Goal: Navigation & Orientation: Find specific page/section

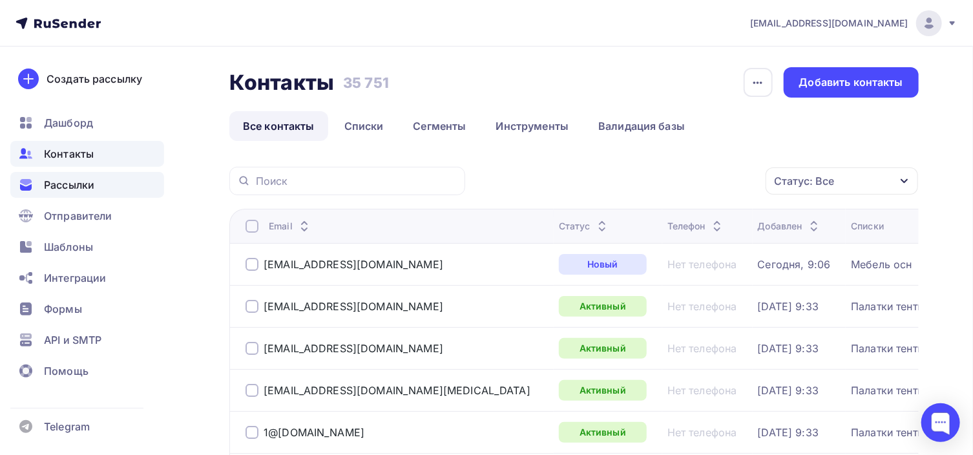
click at [89, 186] on span "Рассылки" at bounding box center [69, 185] width 50 height 16
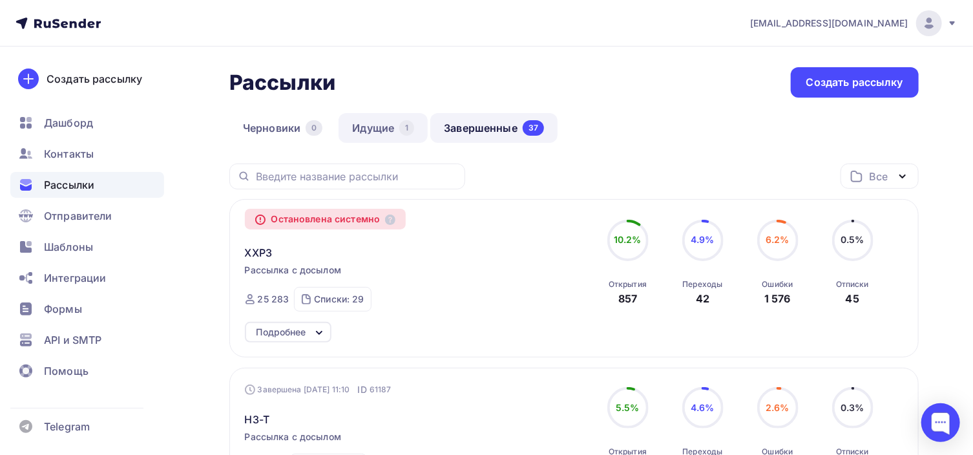
click at [379, 129] on link "Идущие 1" at bounding box center [383, 128] width 89 height 30
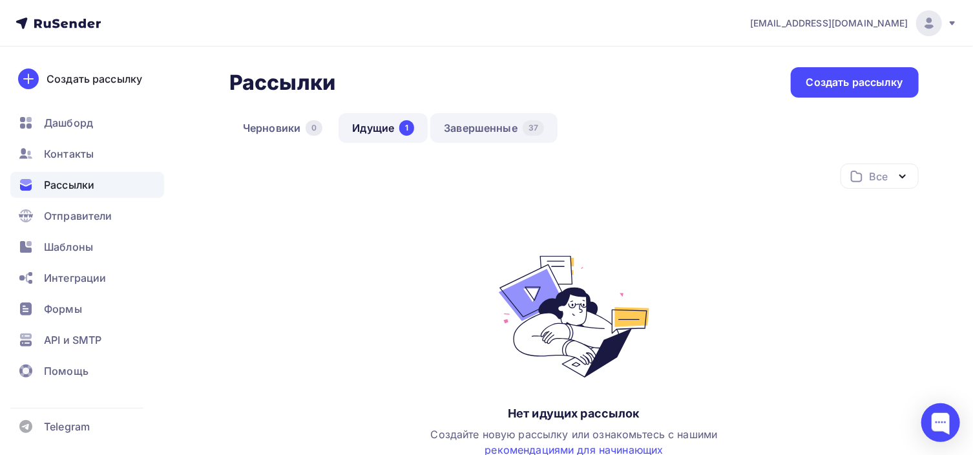
click at [512, 130] on link "Завершенные 37" at bounding box center [493, 128] width 127 height 30
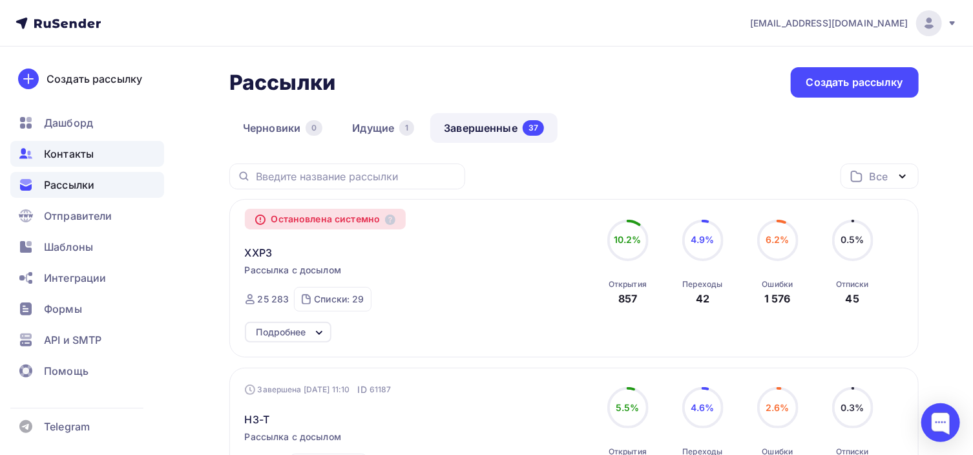
click at [83, 160] on span "Контакты" at bounding box center [69, 154] width 50 height 16
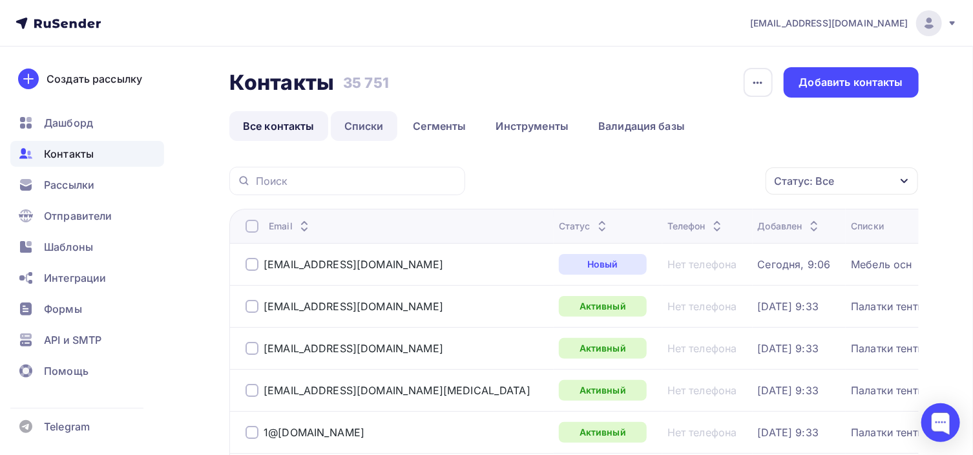
click at [352, 131] on link "Списки" at bounding box center [364, 126] width 67 height 30
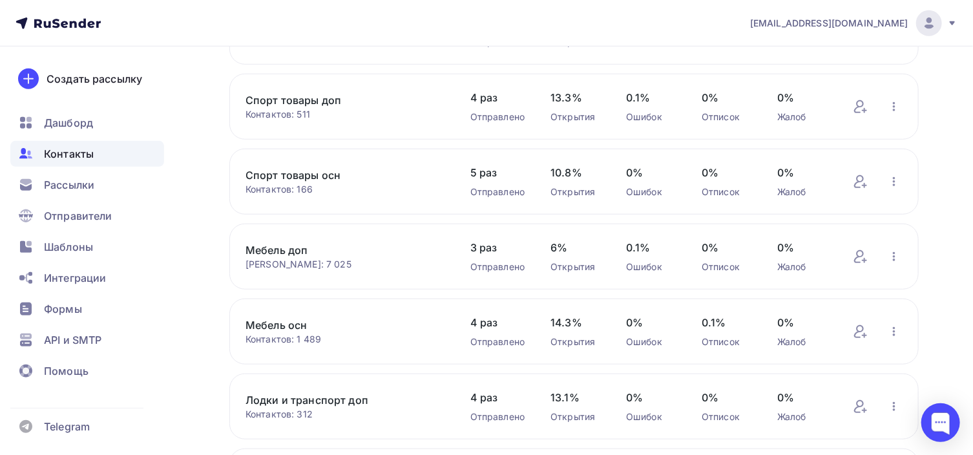
scroll to position [545, 0]
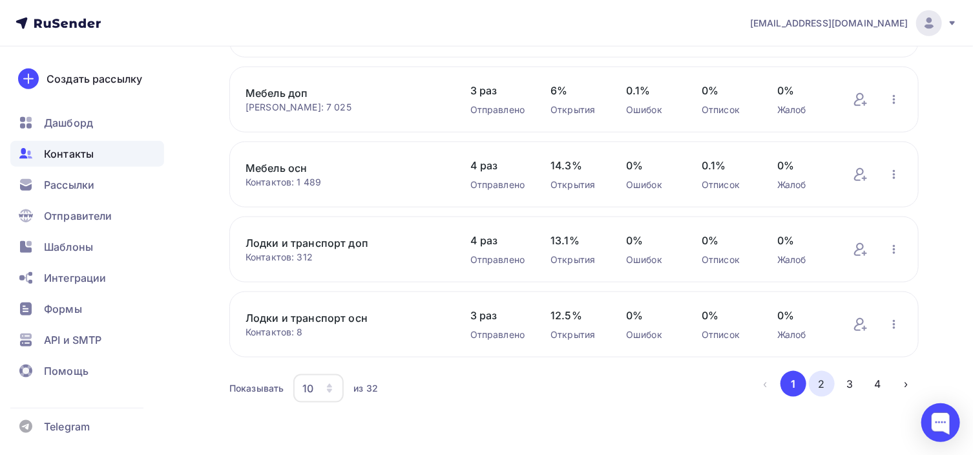
click at [824, 382] on button "2" at bounding box center [822, 384] width 26 height 26
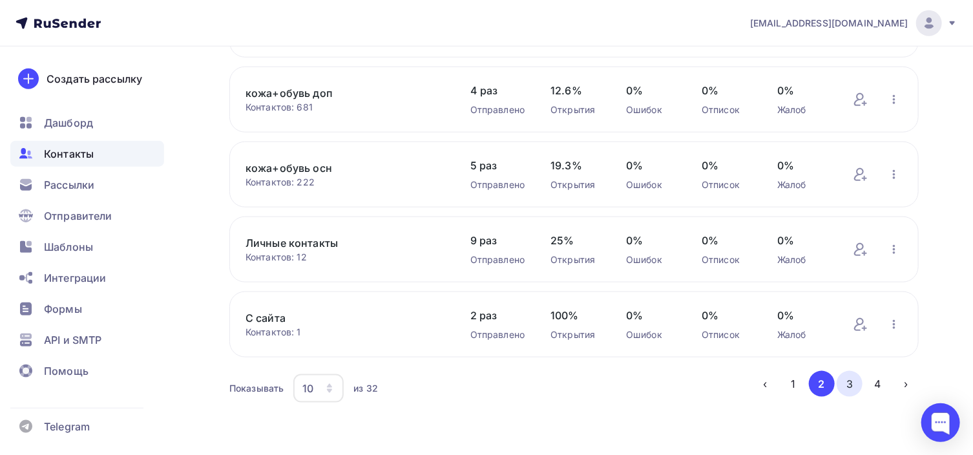
click at [845, 371] on button "3" at bounding box center [850, 384] width 26 height 26
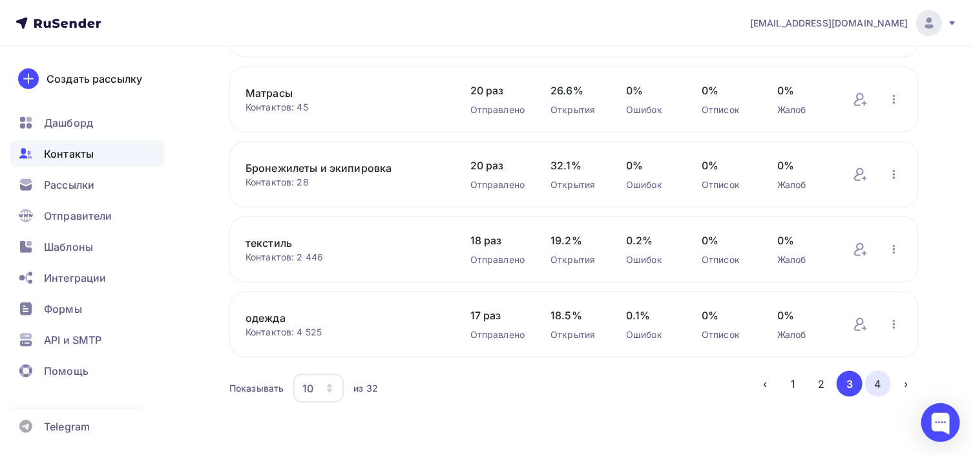
click at [876, 384] on button "4" at bounding box center [878, 384] width 26 height 26
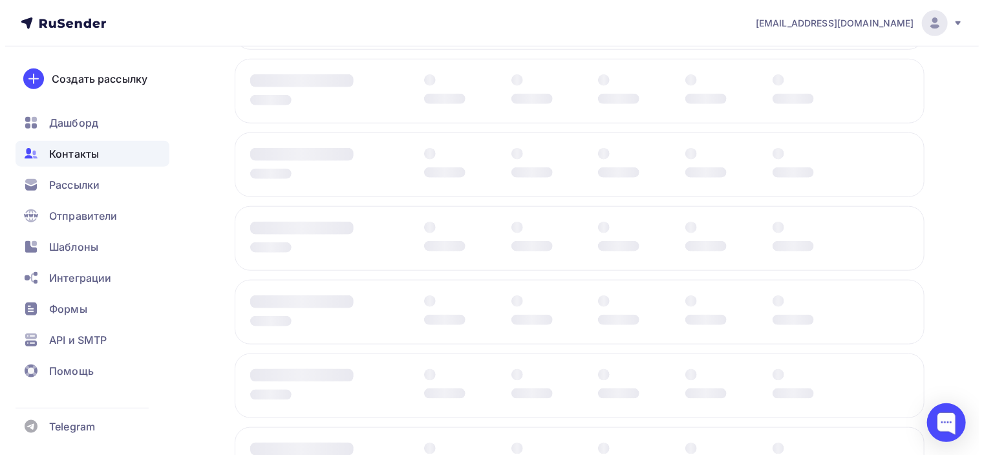
scroll to position [0, 0]
